Goal: Task Accomplishment & Management: Use online tool/utility

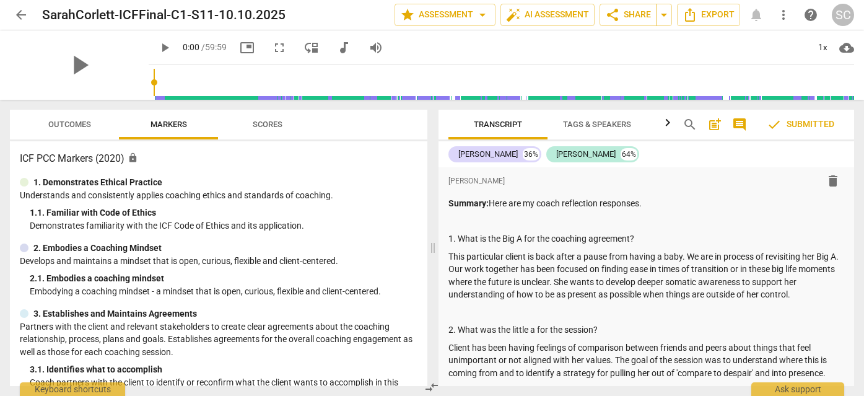
click at [21, 9] on span "arrow_back" at bounding box center [21, 14] width 15 height 15
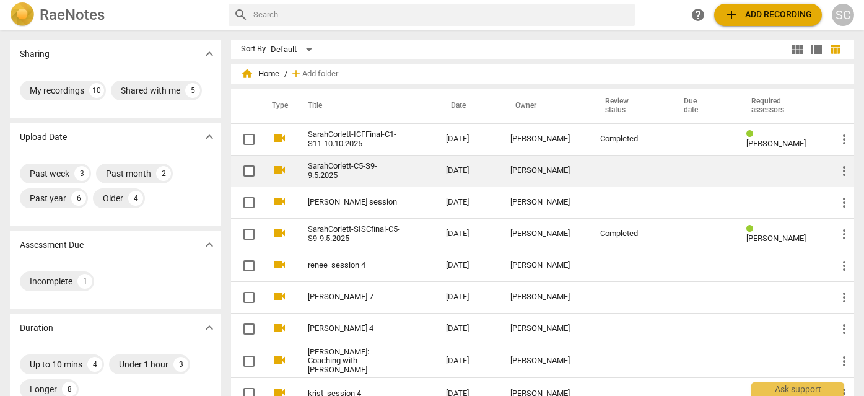
scroll to position [12, 0]
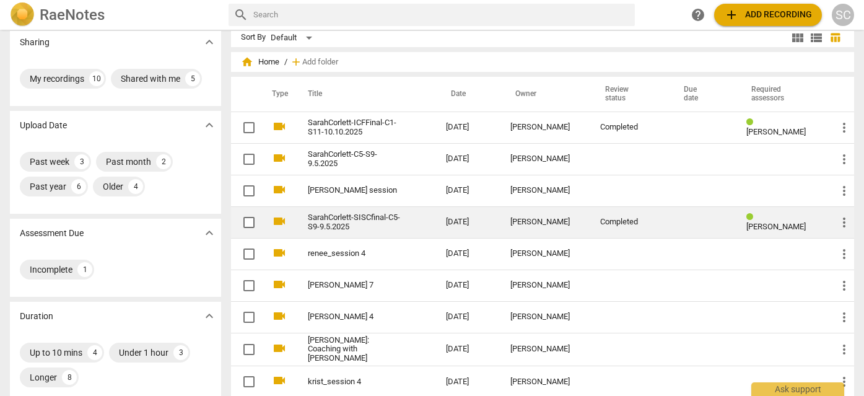
click at [380, 214] on link "SarahCorlett-SISCfinal-C5-S9-9.5.2025" at bounding box center [354, 222] width 93 height 19
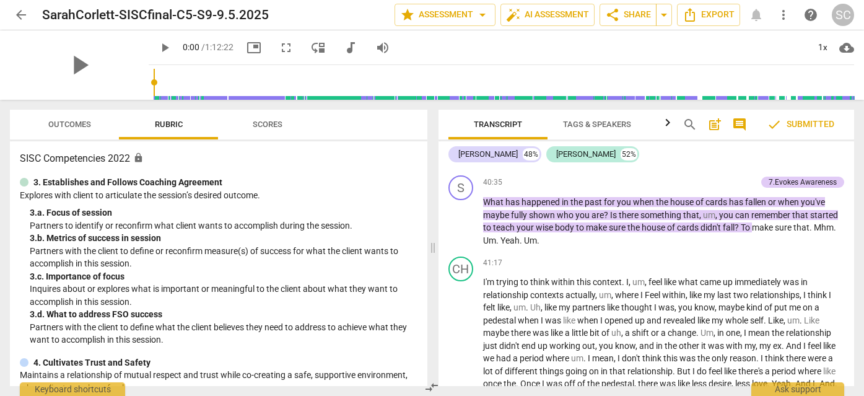
scroll to position [14779, 0]
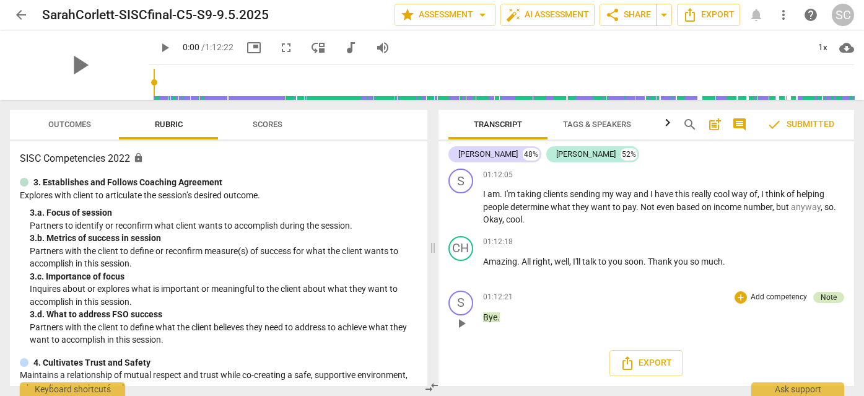
click at [829, 297] on div "Note" at bounding box center [828, 297] width 16 height 11
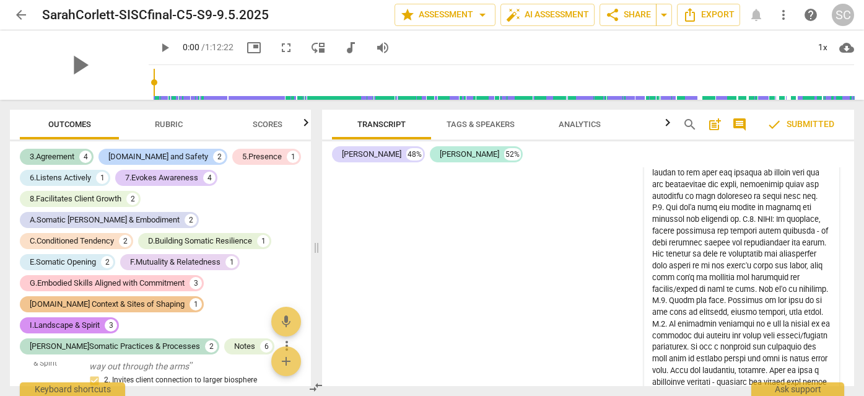
scroll to position [3413, 0]
click at [820, 93] on span "more_vert" at bounding box center [823, 85] width 15 height 15
click at [818, 209] on li "Edit" at bounding box center [831, 214] width 43 height 24
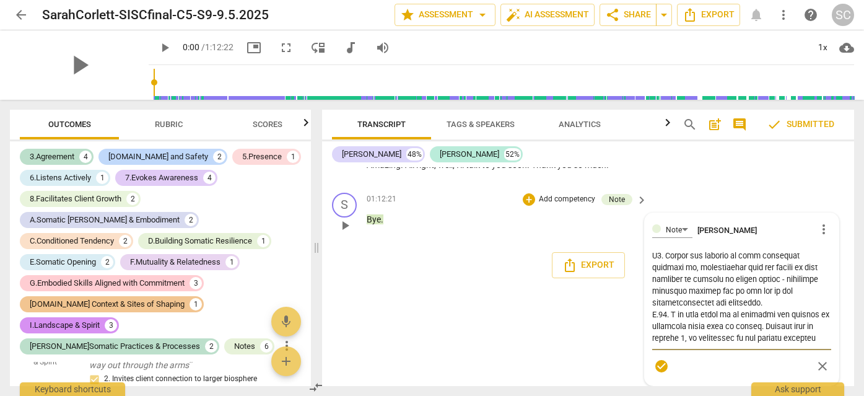
scroll to position [682, 0]
drag, startPoint x: 651, startPoint y: 254, endPoint x: 834, endPoint y: 372, distance: 217.7
click at [834, 372] on div "Note [PERSON_NAME] more_vert check_circle close" at bounding box center [741, 298] width 195 height 173
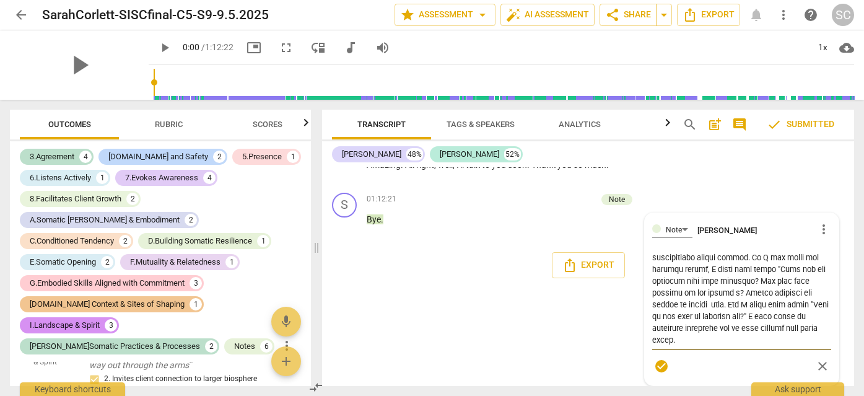
scroll to position [16686, 0]
click at [483, 237] on div "01:12:21 + Add competency Note keyboard_arrow_right Bye ." at bounding box center [507, 215] width 282 height 45
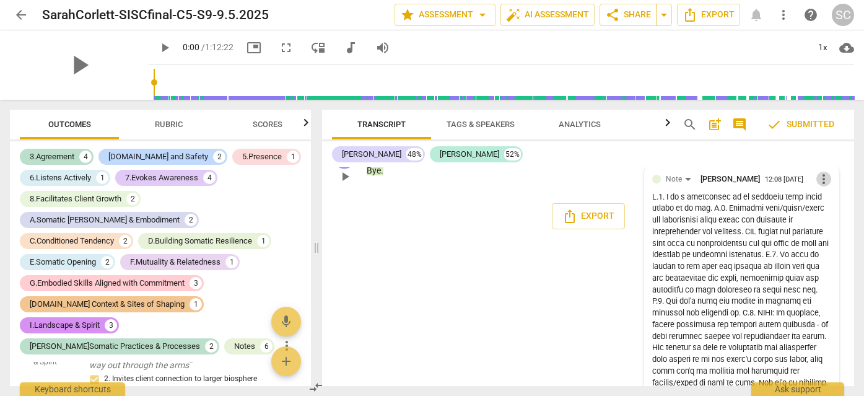
click at [816, 186] on span "more_vert" at bounding box center [823, 178] width 15 height 15
click at [823, 330] on li "Delete" at bounding box center [831, 331] width 43 height 24
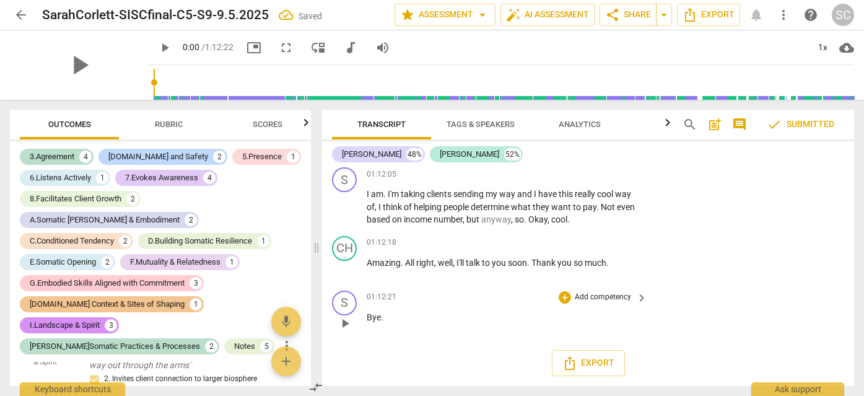
scroll to position [16668, 0]
drag, startPoint x: 379, startPoint y: 318, endPoint x: 355, endPoint y: 317, distance: 24.2
click at [355, 317] on div "S play_arrow pause 01:12:21 + Add competency keyboard_arrow_right Bye ." at bounding box center [588, 312] width 532 height 54
click at [393, 300] on div "+" at bounding box center [392, 301] width 12 height 12
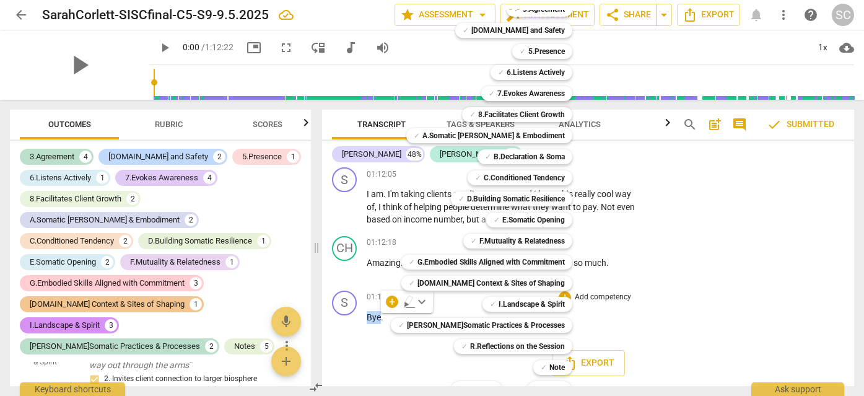
scroll to position [42, 0]
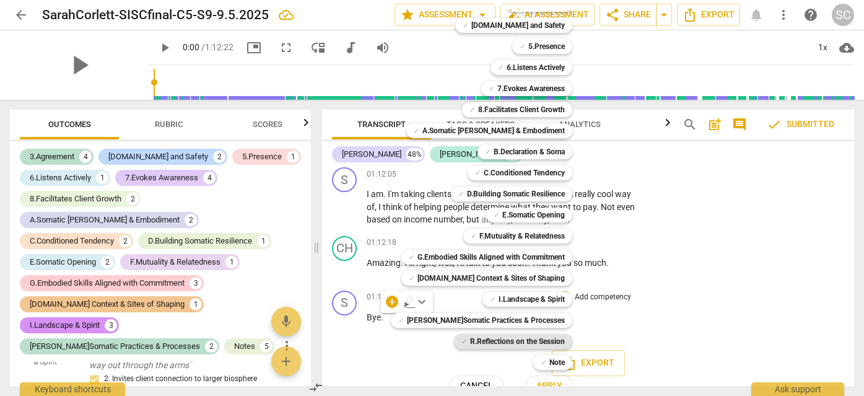
click at [487, 335] on b "R.Reflections on the Session" at bounding box center [517, 341] width 95 height 15
click at [536, 379] on span "Apply" at bounding box center [549, 385] width 26 height 12
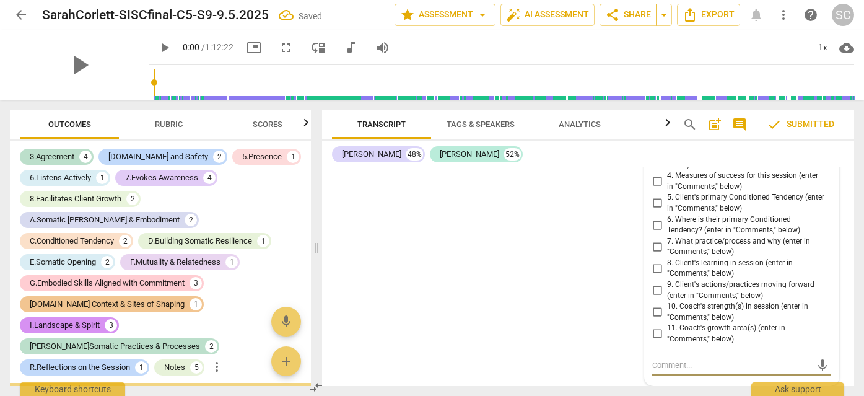
scroll to position [4081, 0]
paste textarea "R.1. I am a commitment to an embodied flow state guided by my yes. R.2. Locatin…"
type textarea "R.1. I am a commitment to an embodied flow state guided by my yes. R.2. Locatin…"
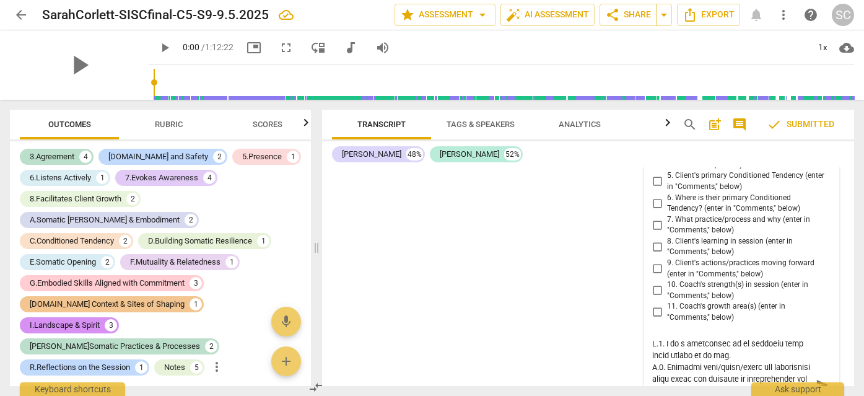
scroll to position [16797, 0]
type textarea "R.1. I am a commitment to an embodied flow state guided by my yes. R.2. Locatin…"
click at [654, 103] on input "1. Client's Declaration (enter in "Comments," below)" at bounding box center [657, 96] width 20 height 15
checkbox input "true"
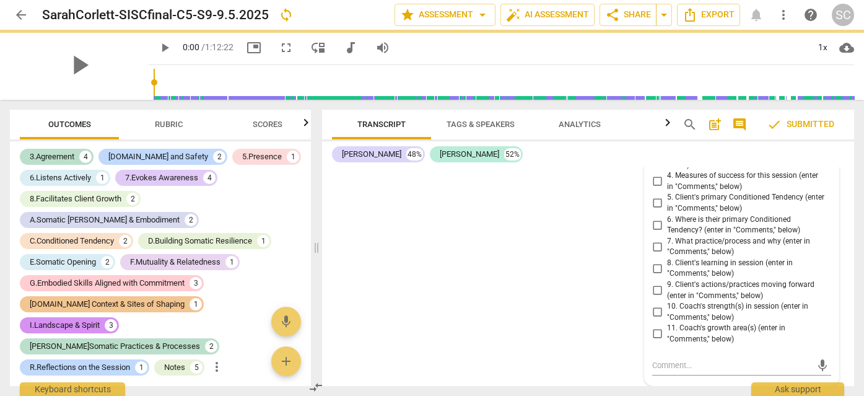
click at [653, 145] on input "2. Big A for the coaching engagement (enter in "Comments," below)" at bounding box center [657, 138] width 20 height 15
checkbox input "true"
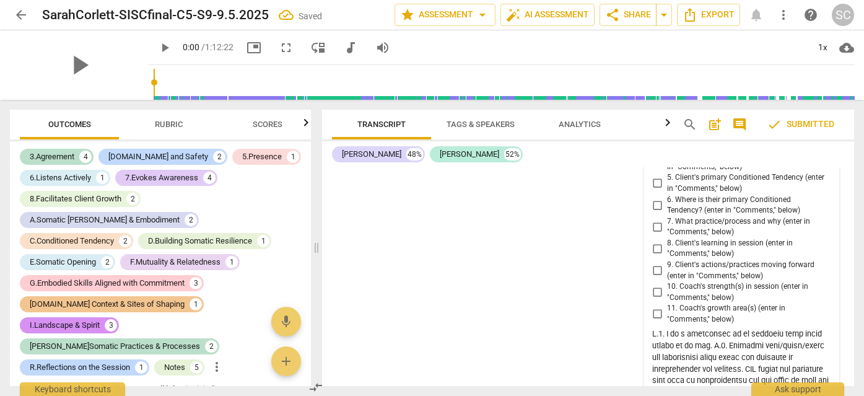
click at [653, 147] on input "3. Little a for the session (enter in "Comments," below)" at bounding box center [657, 139] width 20 height 15
checkbox input "true"
click at [653, 169] on input "4. Measures of success for this session (enter in "Comments," below)" at bounding box center [657, 161] width 20 height 15
checkbox input "true"
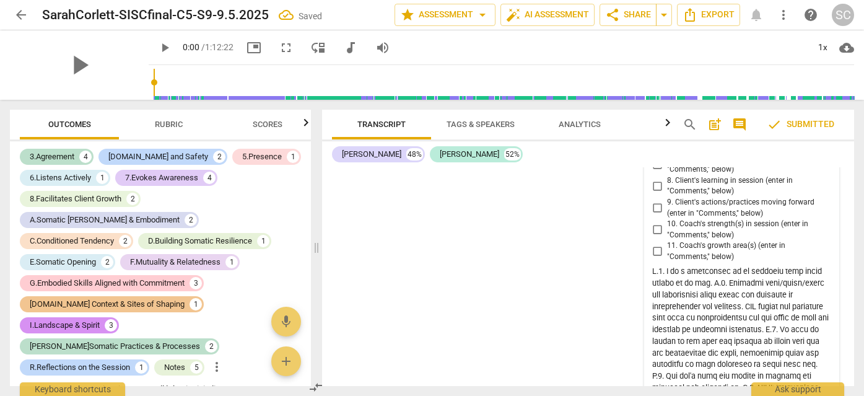
scroll to position [16885, 0]
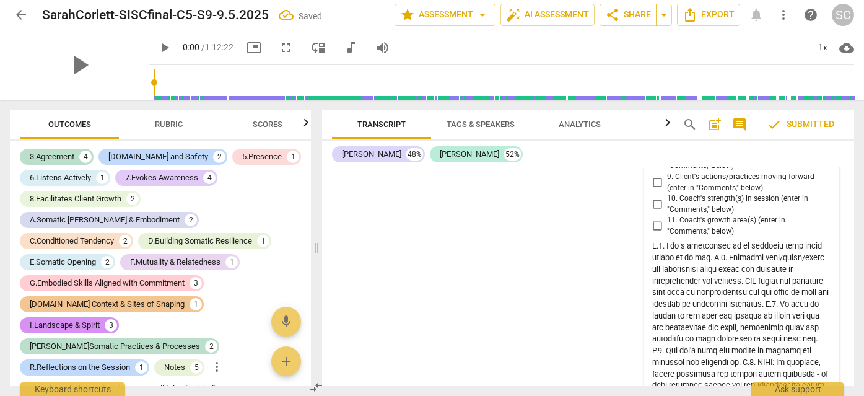
click at [656, 103] on input "5. Client's primary Conditioned Tendency (enter in "Comments," below)" at bounding box center [657, 95] width 20 height 15
checkbox input "true"
click at [656, 124] on input "6. Where is their primary Conditioned Tendency? (enter in "Comments," below)" at bounding box center [657, 117] width 20 height 15
checkbox input "true"
click at [655, 146] on input "7. What practice/process and why (enter in "Comments," below)" at bounding box center [657, 138] width 20 height 15
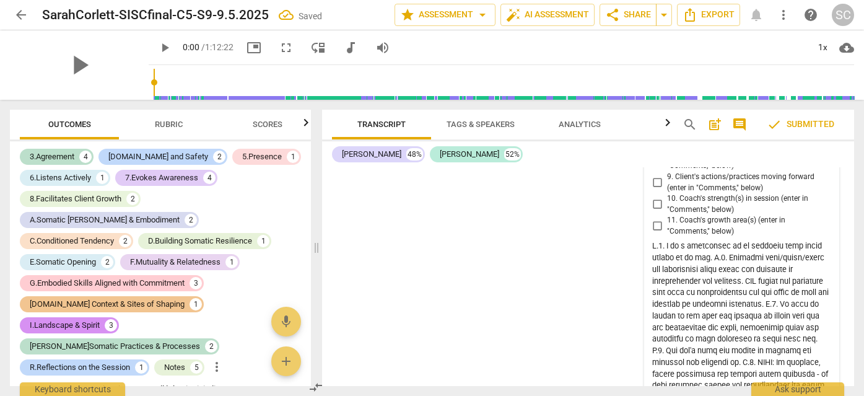
checkbox input "true"
click at [651, 168] on input "8. Client's learning in session (enter in "Comments," below)" at bounding box center [657, 160] width 20 height 15
checkbox input "true"
click at [654, 190] on input "9. Client's actions/practices moving forward (enter in "Comments," below)" at bounding box center [657, 182] width 20 height 15
checkbox input "true"
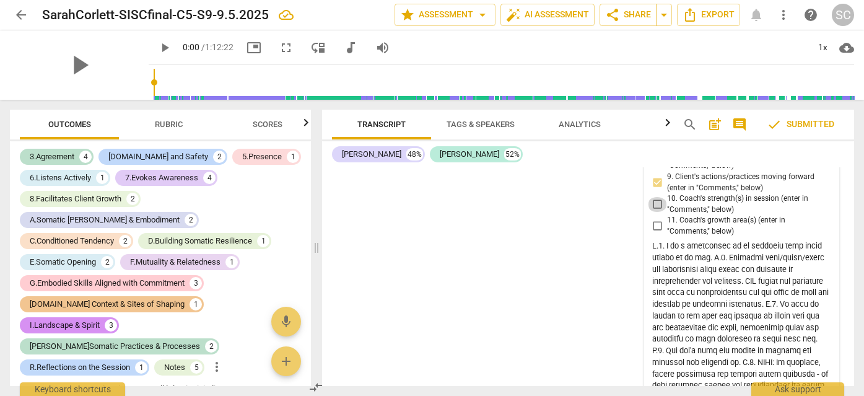
click at [654, 212] on input "10. Coach's strength(s) in session (enter in "Comments," below)" at bounding box center [657, 204] width 20 height 15
checkbox input "true"
click at [654, 233] on input "11. Coach's growth area(s) (enter in "Comments," below)" at bounding box center [657, 226] width 20 height 15
checkbox input "true"
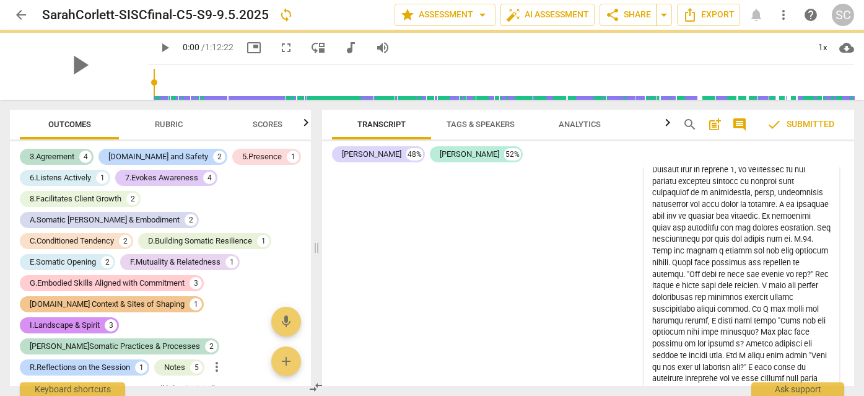
scroll to position [17567, 0]
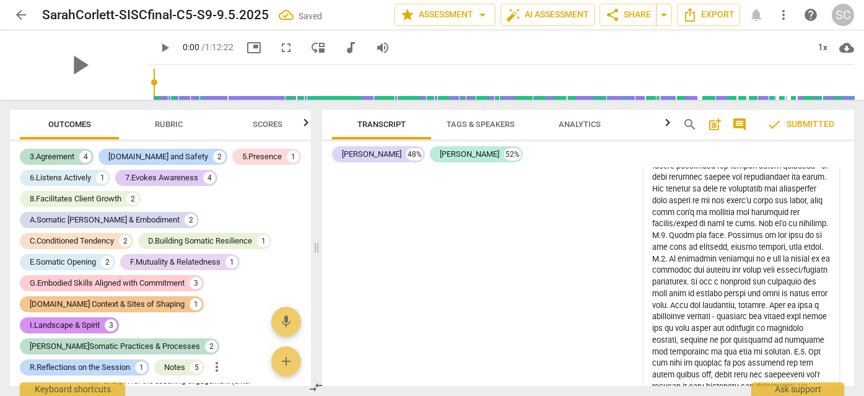
click at [574, 318] on div "format_bold format_list_bulleted [PERSON_NAME] delete Summary: TIME: This sessi…" at bounding box center [588, 276] width 532 height 219
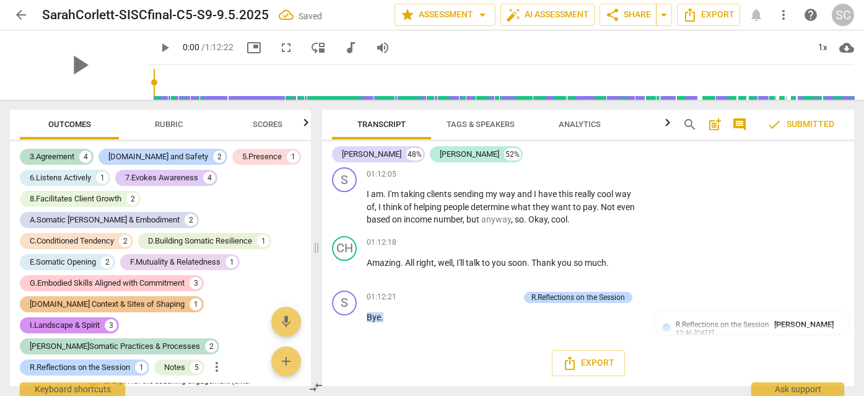
scroll to position [16668, 0]
click at [19, 17] on span "arrow_back" at bounding box center [21, 14] width 15 height 15
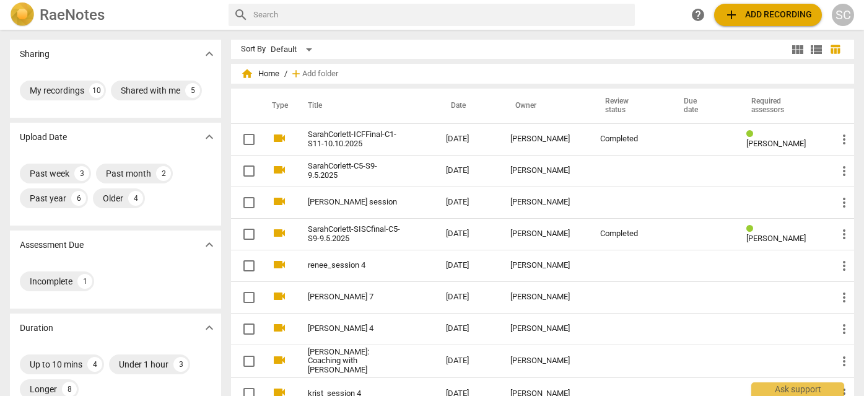
click at [782, 14] on span "add Add recording" at bounding box center [768, 14] width 88 height 15
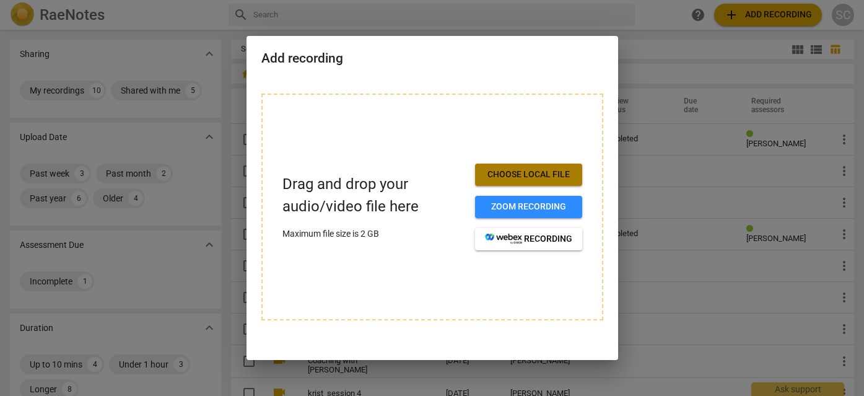
click at [551, 178] on span "Choose local file" at bounding box center [528, 174] width 87 height 12
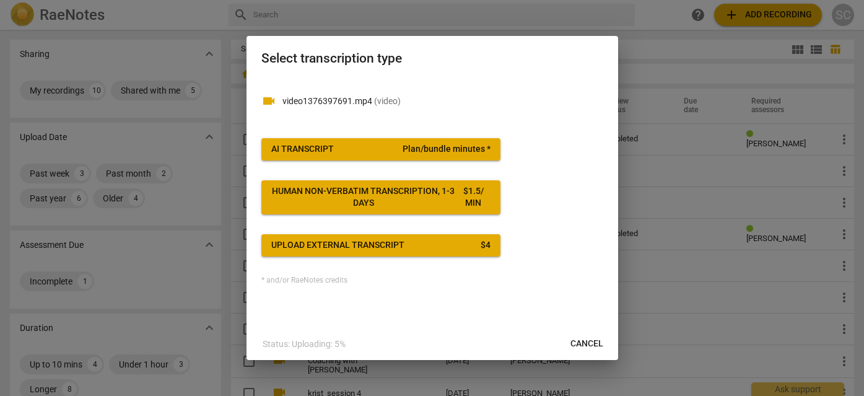
click at [382, 140] on button "AI Transcript Plan/bundle minutes *" at bounding box center [380, 149] width 239 height 22
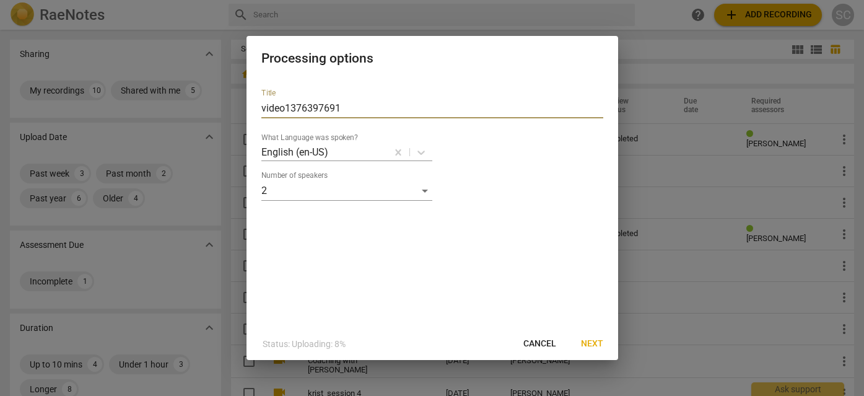
drag, startPoint x: 348, startPoint y: 105, endPoint x: 261, endPoint y: 105, distance: 86.7
click at [261, 105] on input "video1376397691" at bounding box center [432, 108] width 342 height 20
type input "renee_sarah_session 5"
click at [591, 339] on span "Next" at bounding box center [592, 343] width 22 height 12
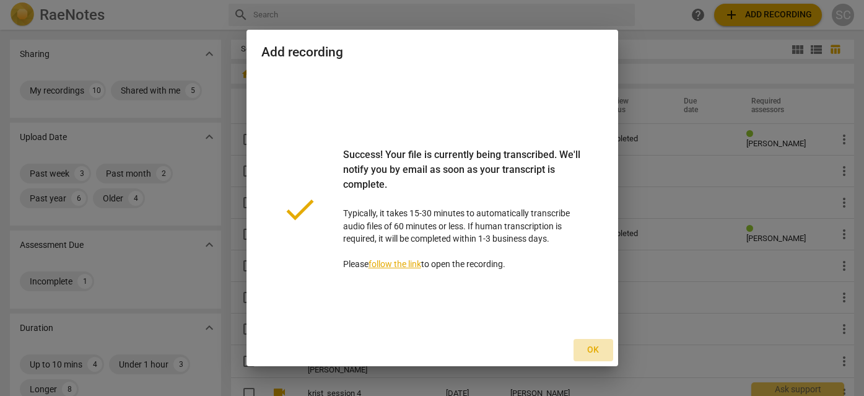
click at [583, 350] on span "Ok" at bounding box center [593, 350] width 20 height 12
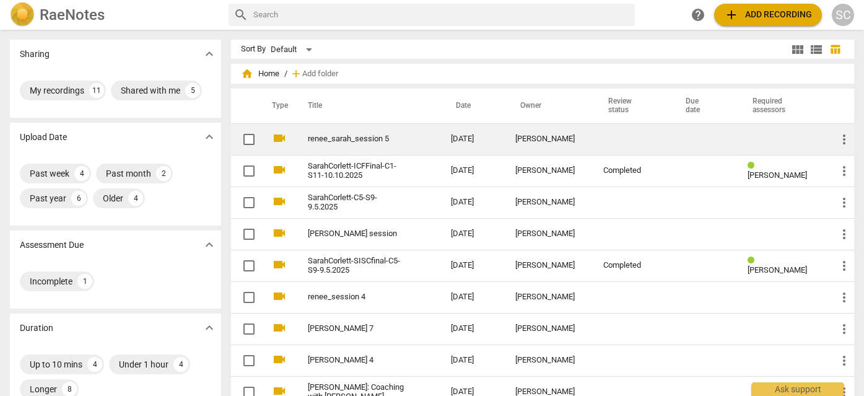
click at [345, 143] on link "renee_sarah_session 5" at bounding box center [357, 138] width 98 height 9
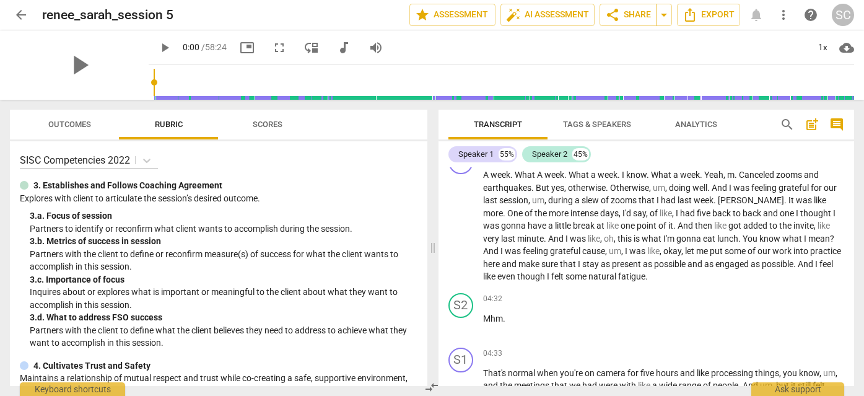
scroll to position [1022, 0]
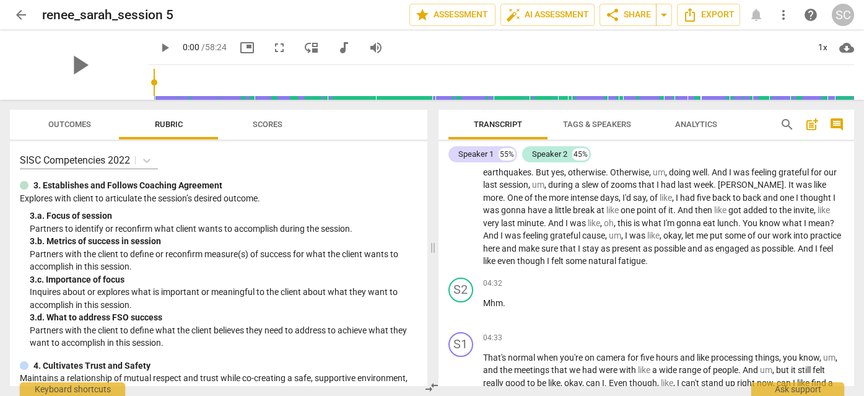
click at [722, 91] on input "range" at bounding box center [504, 83] width 700 height 40
click at [78, 69] on span "play_arrow" at bounding box center [79, 65] width 32 height 32
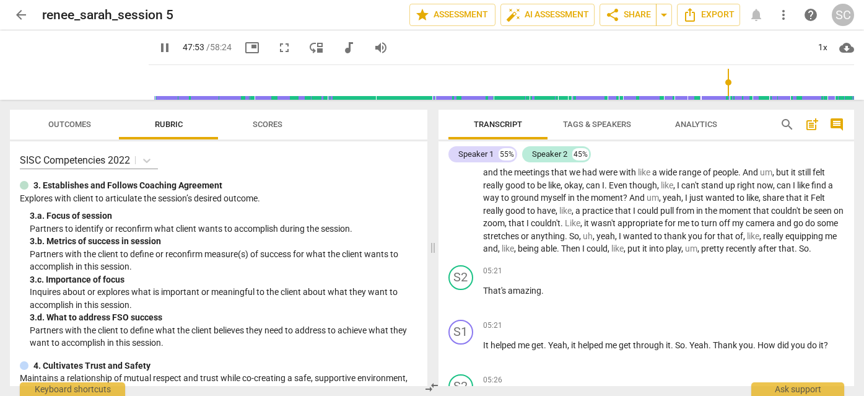
scroll to position [1806, 0]
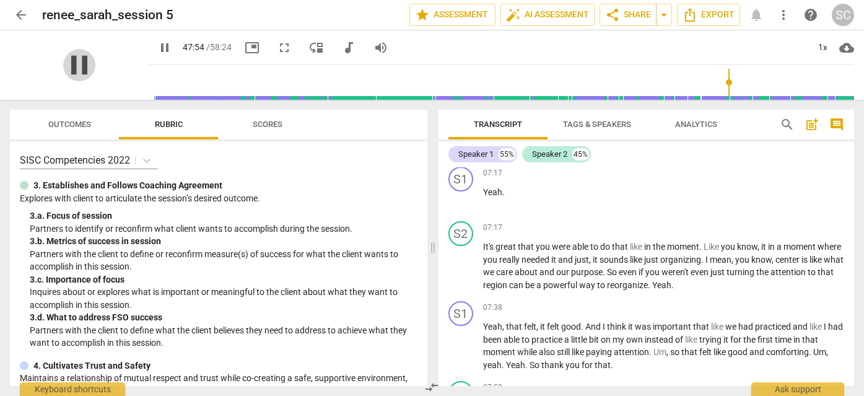
click at [69, 74] on span "pause" at bounding box center [79, 65] width 32 height 32
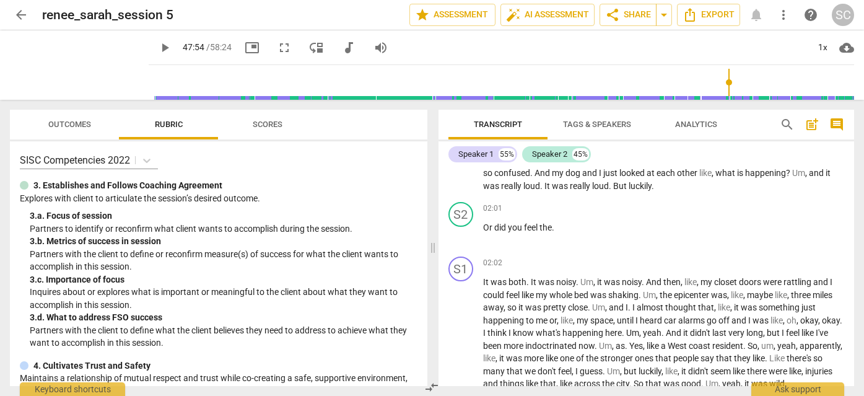
scroll to position [0, 0]
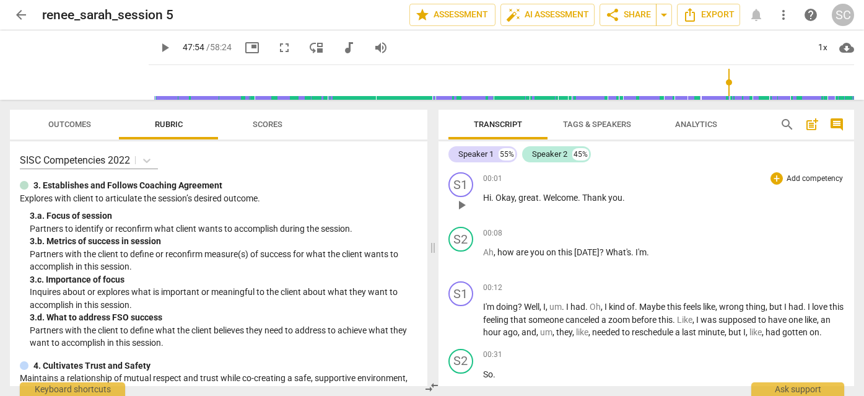
click at [514, 202] on span "," at bounding box center [516, 198] width 4 height 10
click at [459, 206] on span "play_arrow" at bounding box center [461, 204] width 15 height 15
click at [457, 207] on span "pause" at bounding box center [461, 204] width 15 height 15
click at [457, 207] on span "play_arrow" at bounding box center [461, 204] width 15 height 15
click at [586, 198] on span "Thank" at bounding box center [595, 198] width 26 height 10
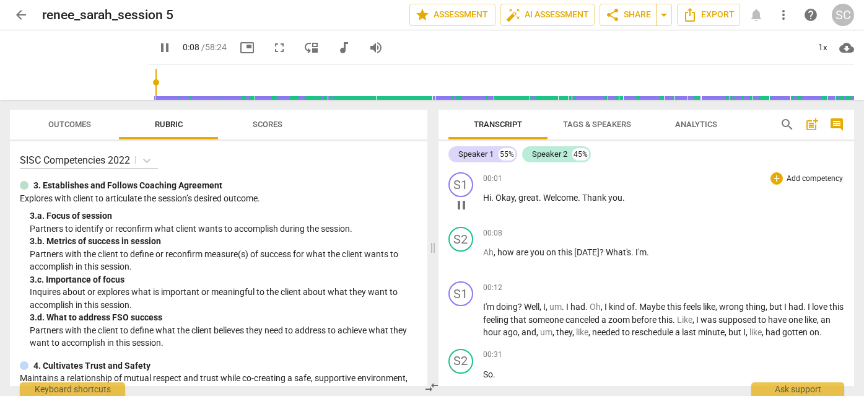
click at [584, 196] on span "Thank" at bounding box center [595, 198] width 26 height 10
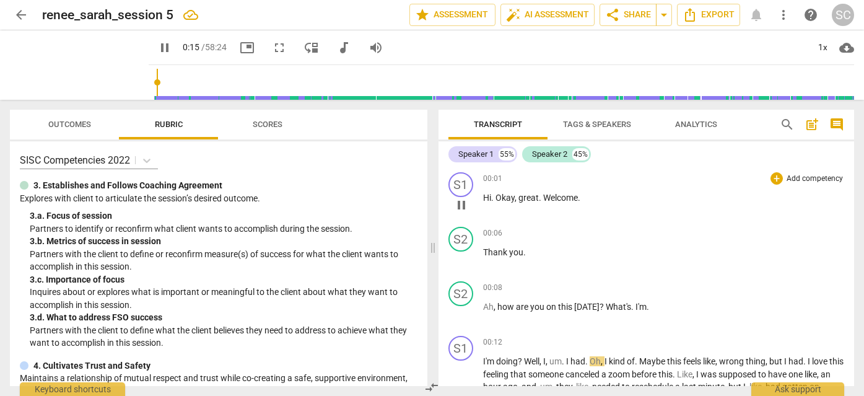
click at [497, 196] on span "Okay" at bounding box center [504, 198] width 19 height 10
click at [485, 196] on span "Hi" at bounding box center [487, 198] width 8 height 10
click at [496, 198] on span "Okay" at bounding box center [504, 198] width 19 height 10
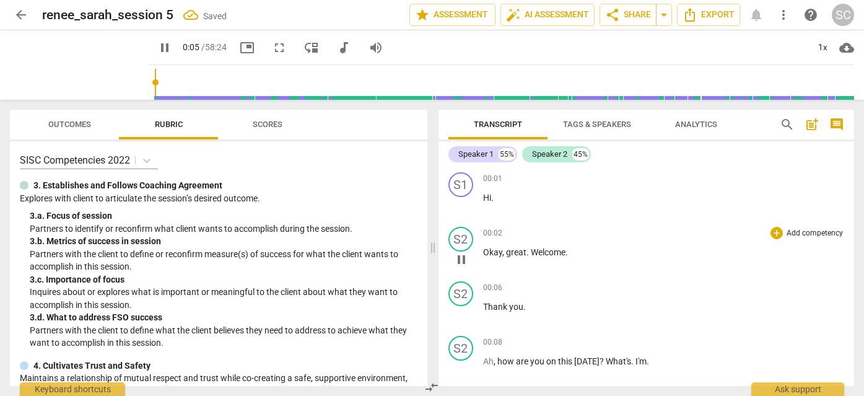
drag, startPoint x: 540, startPoint y: 254, endPoint x: 532, endPoint y: 251, distance: 8.6
click at [532, 251] on span "Welcome" at bounding box center [547, 252] width 35 height 10
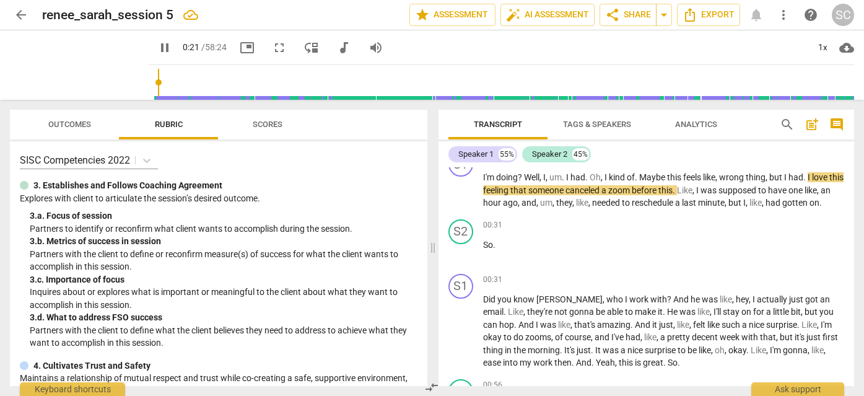
scroll to position [310, 0]
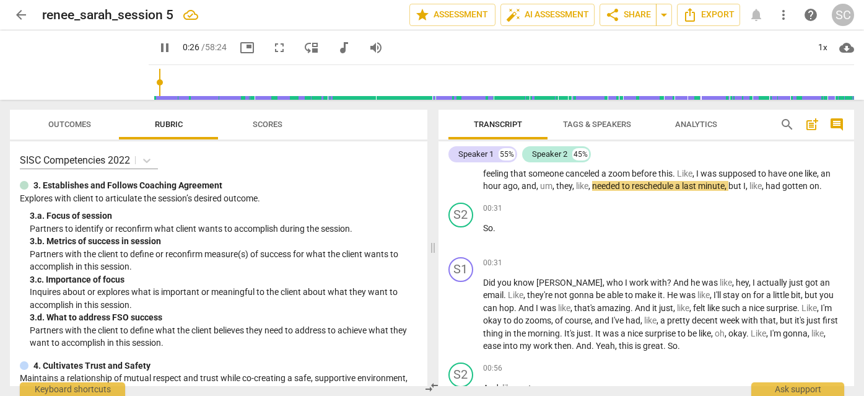
click at [157, 45] on span "pause" at bounding box center [164, 47] width 15 height 15
type input "27"
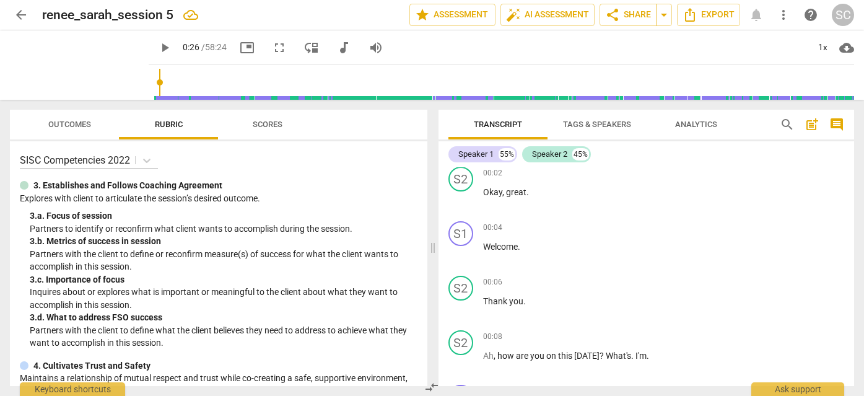
scroll to position [0, 0]
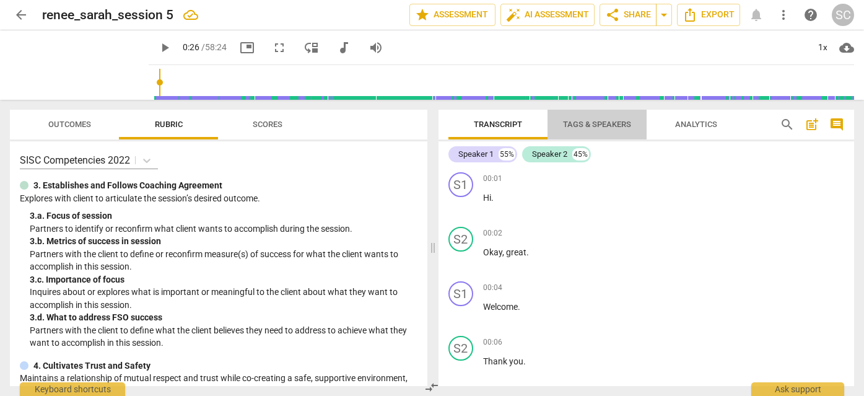
click at [607, 126] on span "Tags & Speakers" at bounding box center [597, 123] width 68 height 9
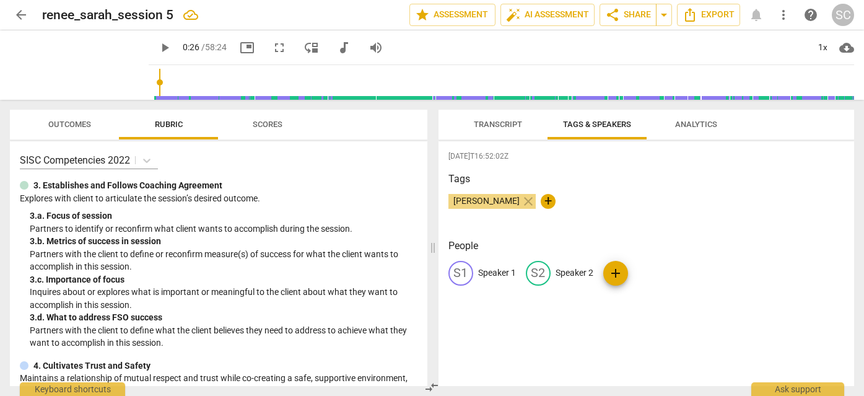
click at [488, 271] on p "Speaker 1" at bounding box center [497, 272] width 38 height 13
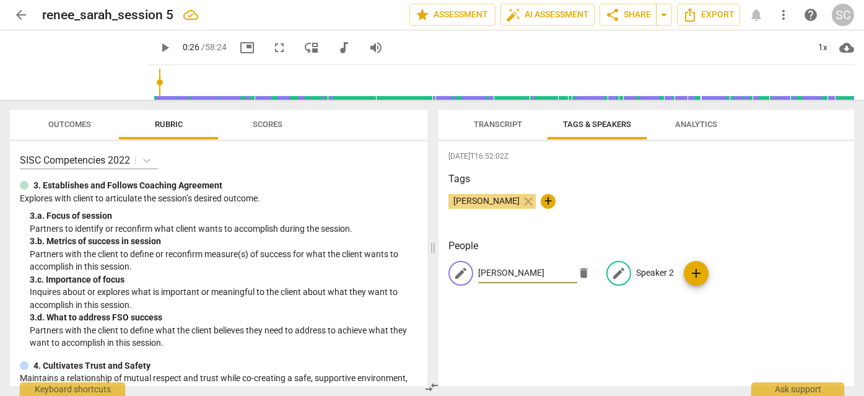
type input "[PERSON_NAME]"
click at [639, 270] on p "Speaker 2" at bounding box center [655, 272] width 38 height 13
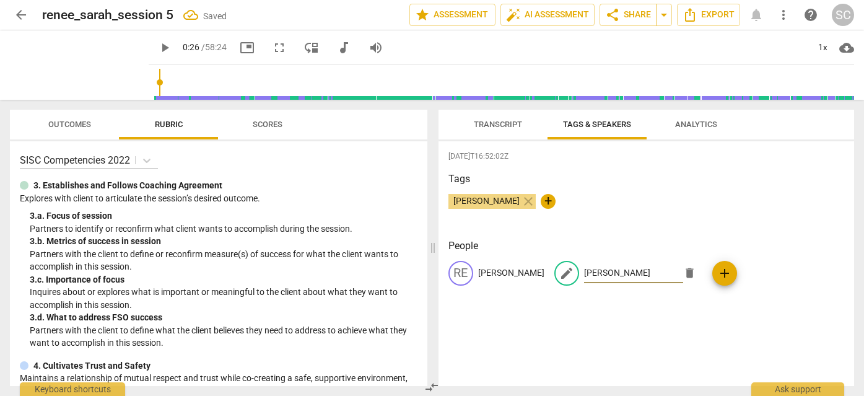
type input "[PERSON_NAME]"
click at [701, 221] on div "Tags [PERSON_NAME] close +" at bounding box center [646, 199] width 396 height 57
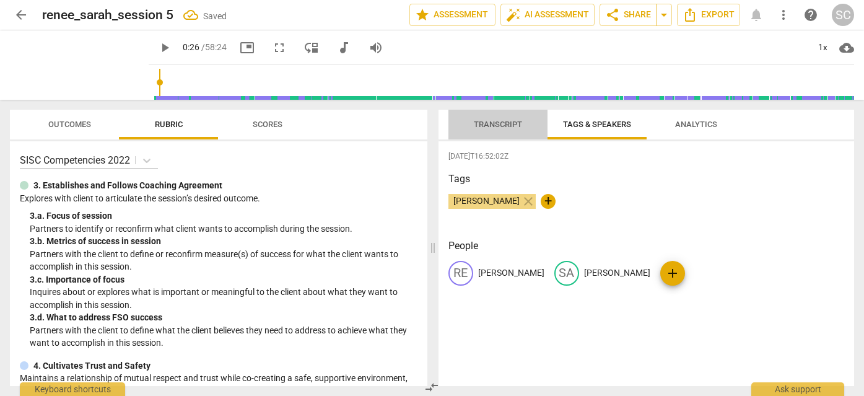
click at [494, 124] on span "Transcript" at bounding box center [498, 123] width 48 height 9
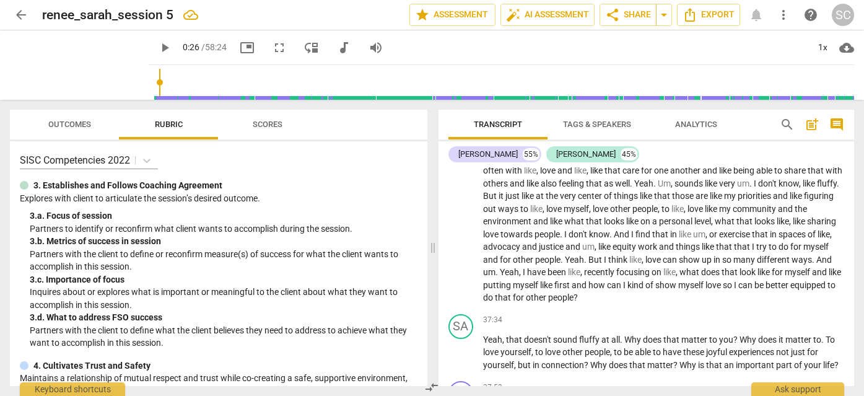
scroll to position [8309, 0]
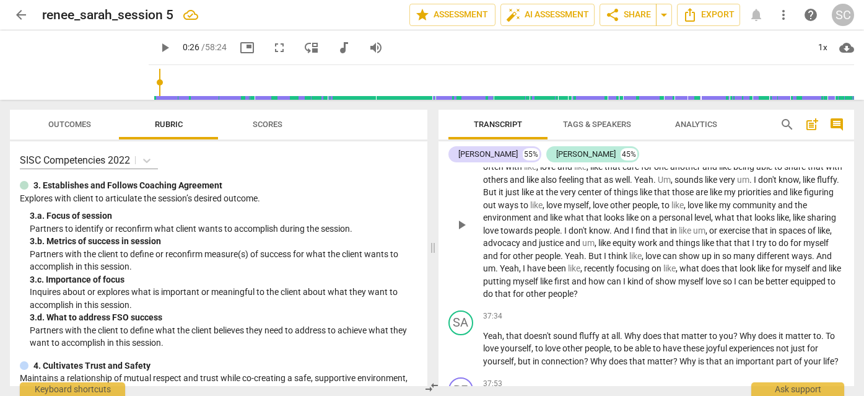
click at [670, 184] on span "Um" at bounding box center [663, 180] width 13 height 10
click at [545, 197] on span "at" at bounding box center [540, 192] width 10 height 10
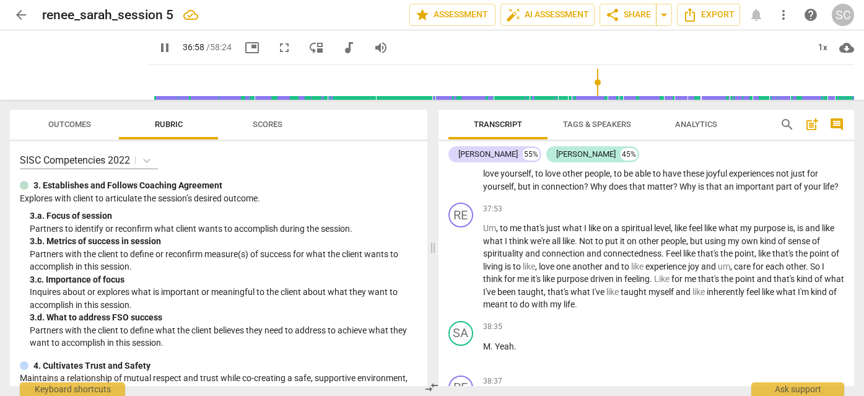
scroll to position [8483, 0]
click at [464, 183] on span "pause" at bounding box center [461, 175] width 15 height 15
click at [607, 234] on span "on" at bounding box center [608, 229] width 12 height 10
click at [465, 275] on span "pause" at bounding box center [461, 268] width 15 height 15
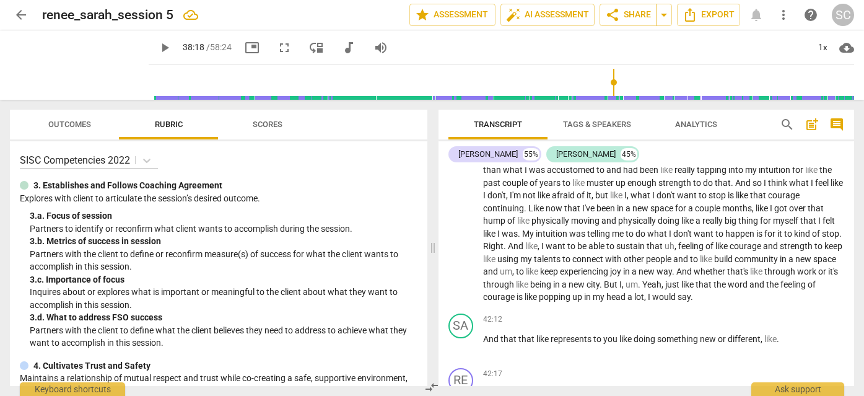
scroll to position [9224, 0]
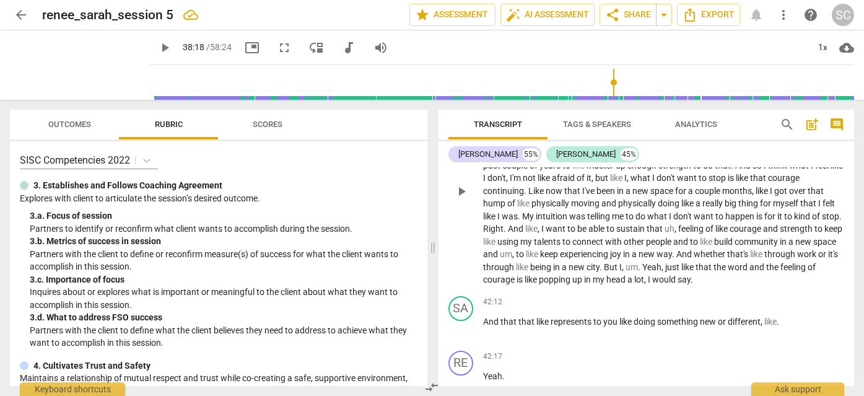
click at [573, 221] on span "was" at bounding box center [578, 216] width 18 height 10
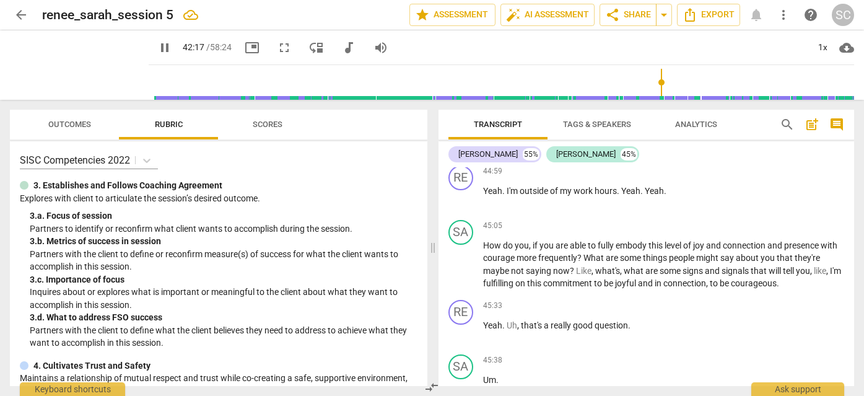
scroll to position [10077, 0]
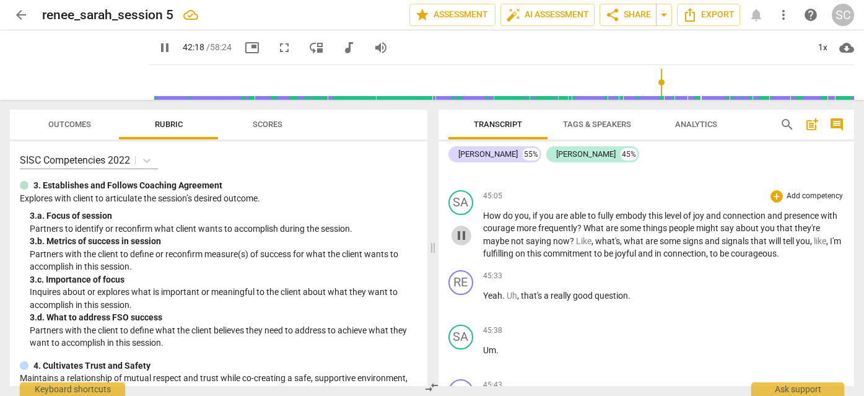
click at [465, 243] on span "pause" at bounding box center [461, 235] width 15 height 15
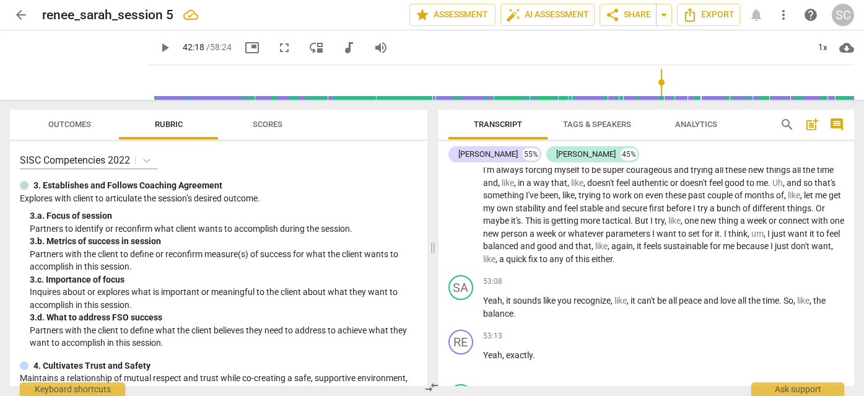
scroll to position [11980, 0]
click at [537, 136] on span "are" at bounding box center [539, 131] width 14 height 10
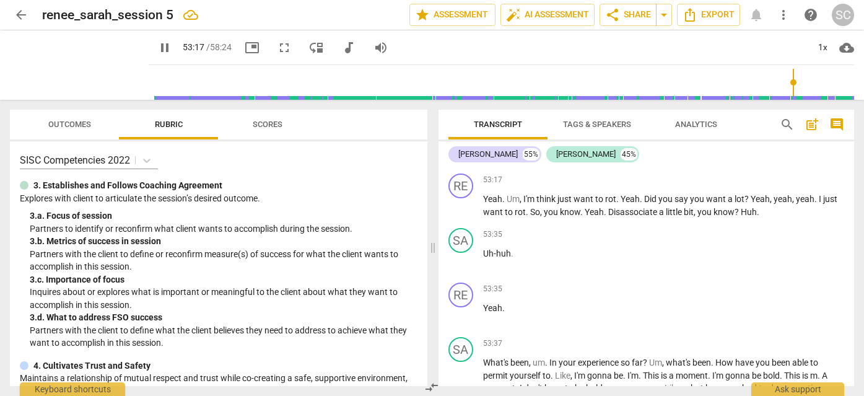
scroll to position [12249, 0]
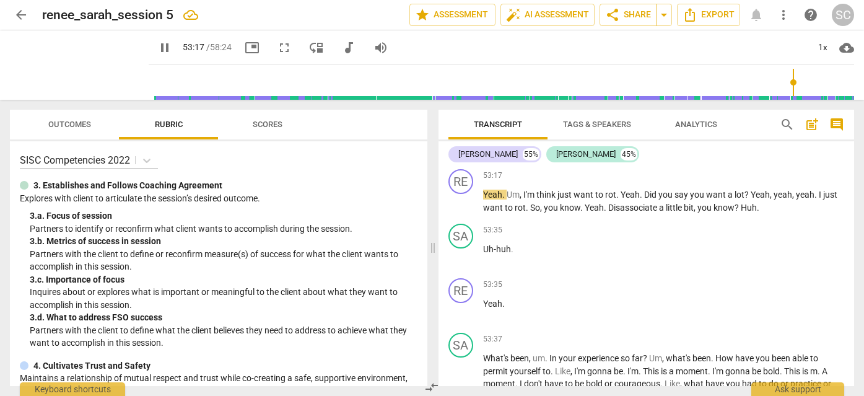
click at [503, 145] on span "want" at bounding box center [498, 140] width 22 height 10
click at [487, 145] on span "want" at bounding box center [498, 140] width 22 height 10
type input "3200"
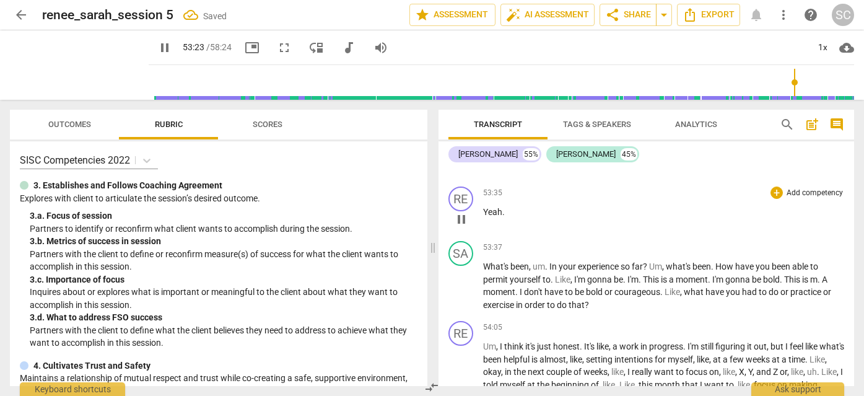
scroll to position [12341, 0]
click at [660, 121] on p "Yeah . Um , I'm think just want to rot . Yeah . Did you say you want a lot ? Ye…" at bounding box center [663, 108] width 361 height 25
click at [644, 107] on span "Did" at bounding box center [651, 102] width 14 height 10
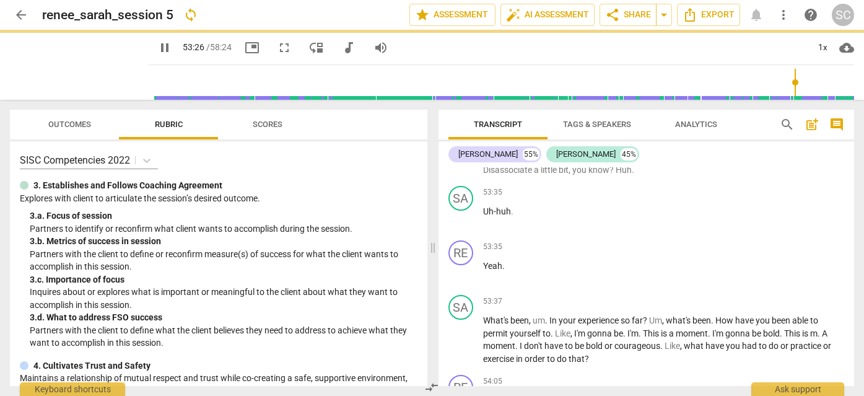
scroll to position [12396, 0]
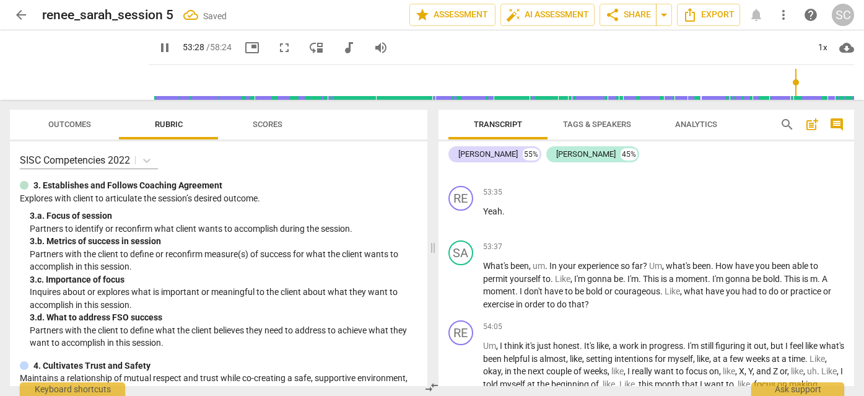
click at [583, 107] on span "?" at bounding box center [586, 102] width 6 height 10
type input "3209"
click at [590, 107] on span "Yeah" at bounding box center [598, 102] width 19 height 10
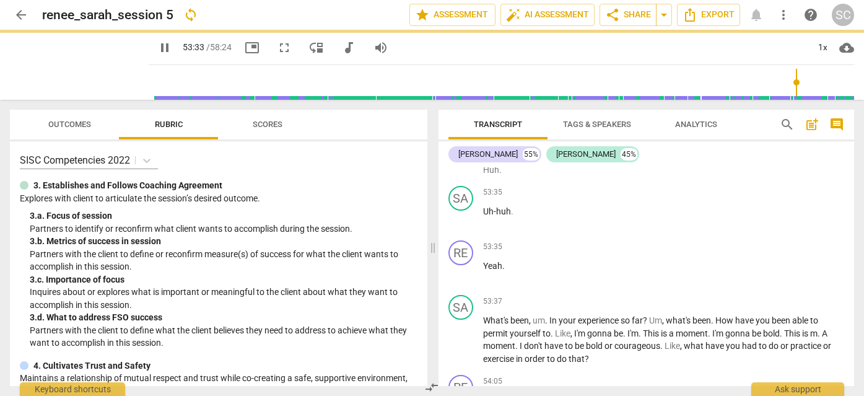
scroll to position [12450, 0]
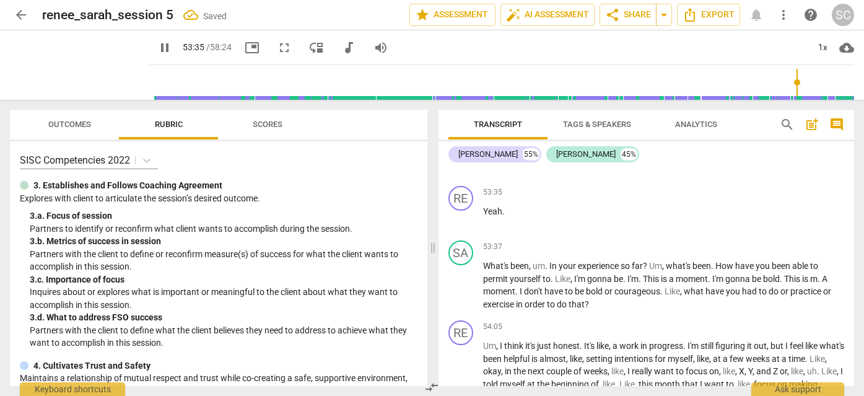
click at [676, 107] on span "Yeah" at bounding box center [682, 102] width 19 height 10
click at [669, 107] on span "." at bounding box center [671, 102] width 4 height 10
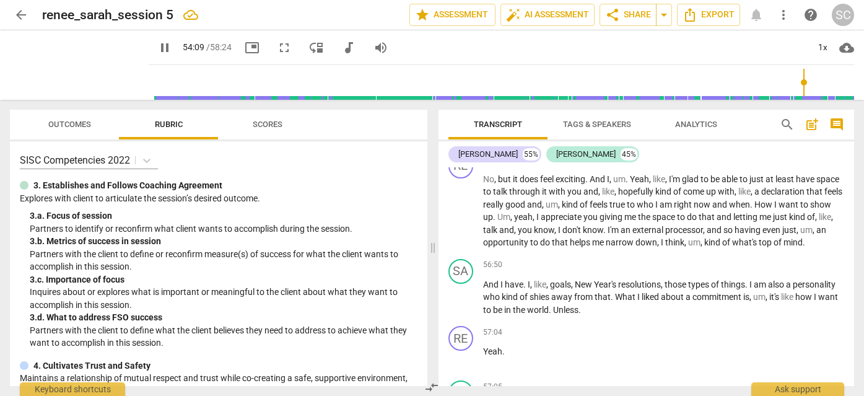
scroll to position [13188, 0]
click at [157, 50] on span "pause" at bounding box center [164, 47] width 15 height 15
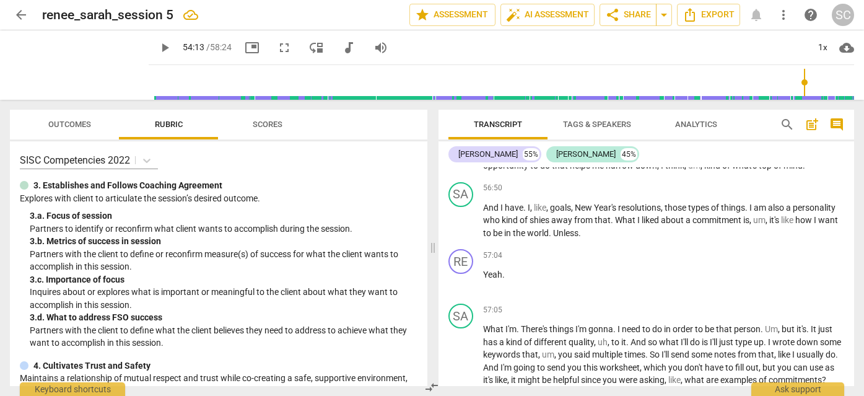
scroll to position [13265, 0]
click at [548, 120] on span "it" at bounding box center [545, 115] width 7 height 10
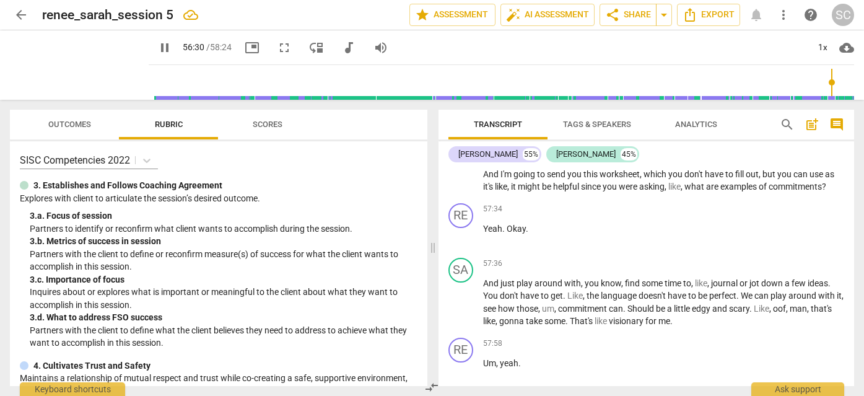
scroll to position [13458, 0]
click at [459, 170] on span "pause" at bounding box center [461, 162] width 15 height 15
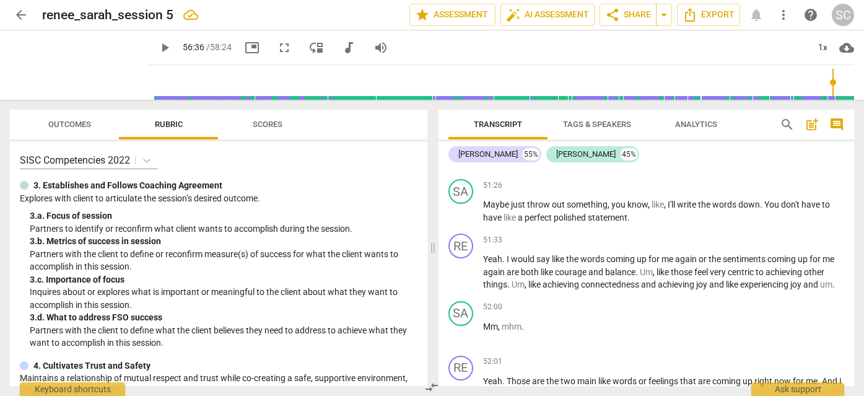
scroll to position [11729, 0]
click at [581, 157] on span "answer" at bounding box center [567, 152] width 30 height 10
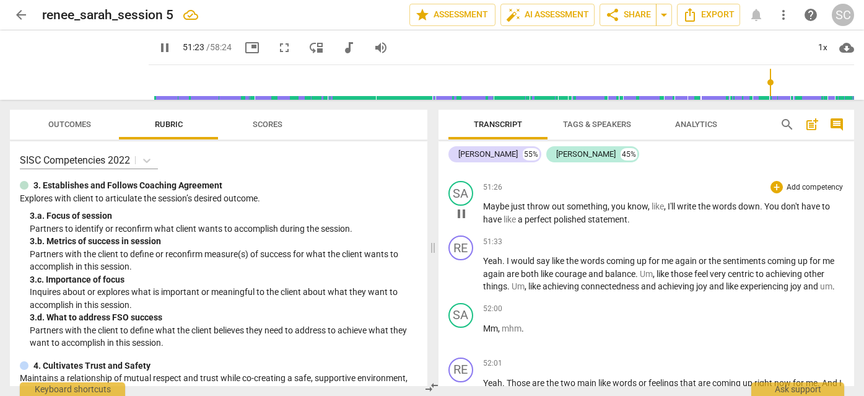
click at [555, 211] on span "out" at bounding box center [559, 206] width 15 height 10
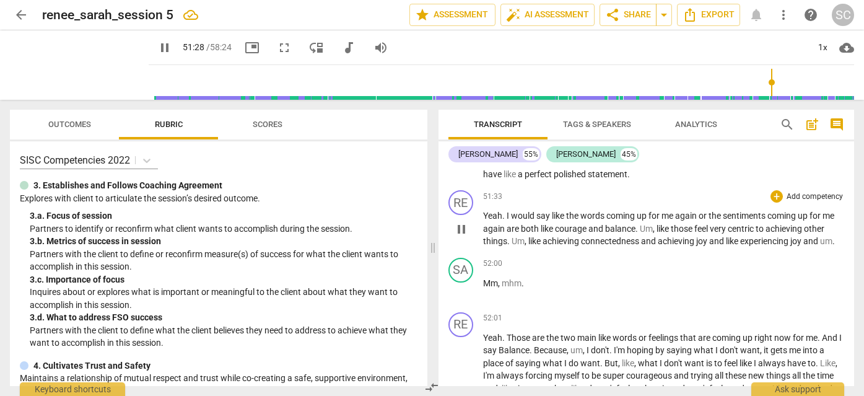
scroll to position [11780, 0]
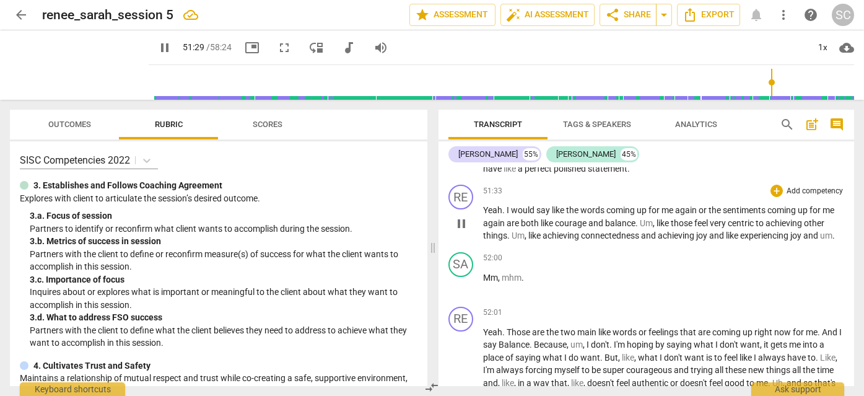
click at [568, 215] on span "the" at bounding box center [573, 210] width 14 height 10
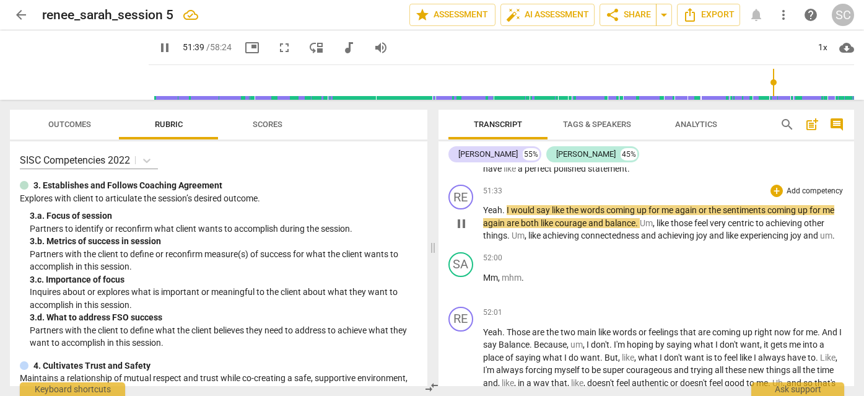
click at [466, 231] on span "pause" at bounding box center [461, 223] width 15 height 15
type input "3100"
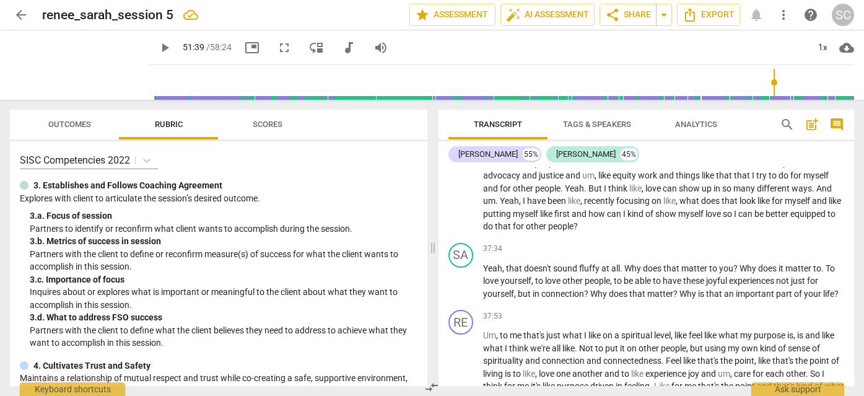
scroll to position [8345, 0]
